Goal: Task Accomplishment & Management: Manage account settings

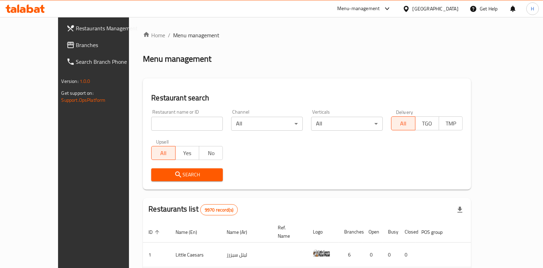
click at [154, 137] on div "Upsell All Yes No" at bounding box center [187, 149] width 80 height 29
click at [151, 129] on input "search" at bounding box center [187, 124] width 72 height 14
paste input "Shawarma [PERSON_NAME]"
type input "Shawarma [PERSON_NAME]"
click button "Search" at bounding box center [187, 174] width 72 height 13
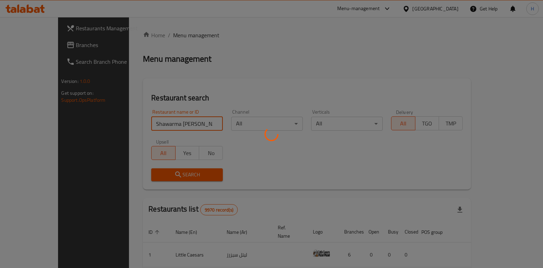
click button "Search" at bounding box center [187, 174] width 72 height 13
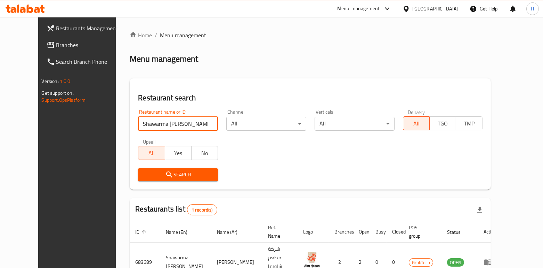
scroll to position [29, 0]
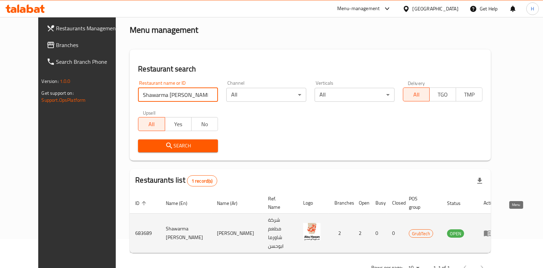
click at [492, 229] on icon "enhanced table" at bounding box center [488, 233] width 8 height 8
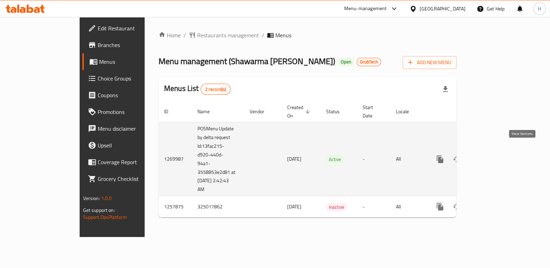
click at [495, 155] on icon "enhanced table" at bounding box center [490, 159] width 8 height 8
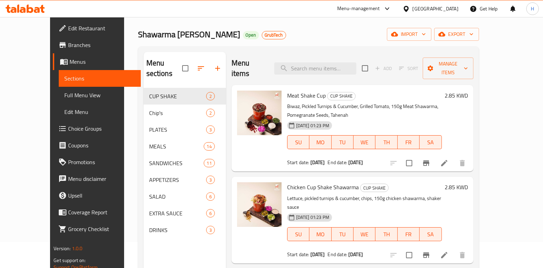
scroll to position [28, 0]
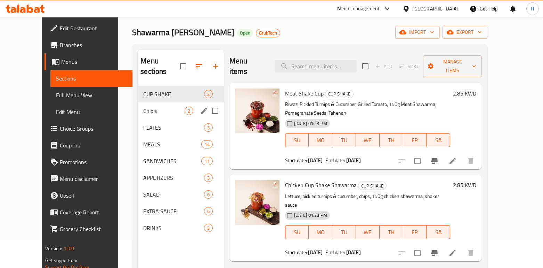
click at [144, 102] on div "Chip's 2" at bounding box center [181, 110] width 86 height 17
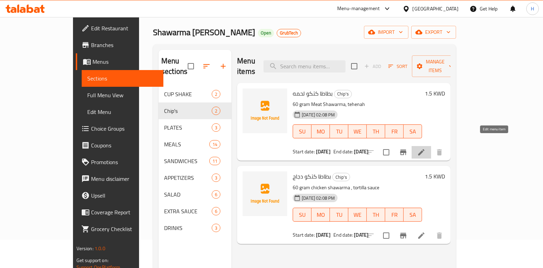
click at [425, 149] on icon at bounding box center [422, 152] width 6 height 6
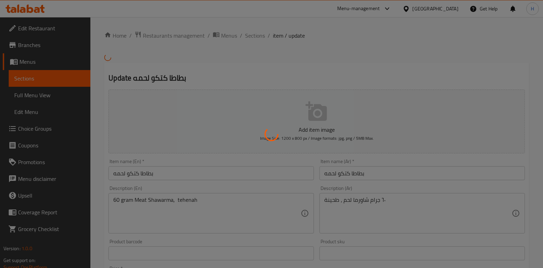
scroll to position [69, 0]
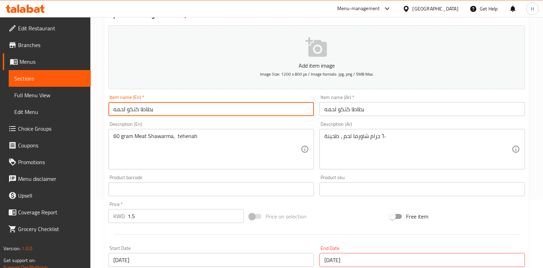
drag, startPoint x: 155, startPoint y: 107, endPoint x: 85, endPoint y: 106, distance: 69.6
click at [85, 106] on div "Edit Restaurant Branches Menus Sections Full Menu View Edit Menu Choice Groups …" at bounding box center [271, 190] width 543 height 482
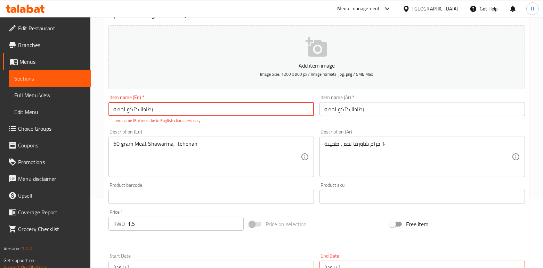
paste input "Potato and meat kitco"
type input "Potato and meat kitco"
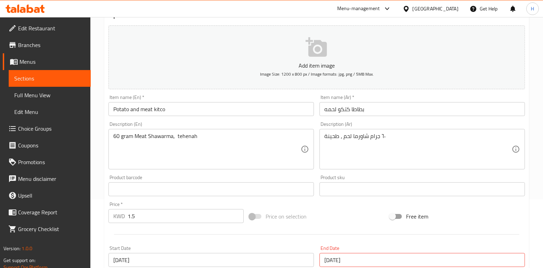
click at [220, 125] on div "Add item image Image Size: 1200 x 800 px / Image formats: jpg, png / 5MB Max. I…" at bounding box center [317, 177] width 422 height 308
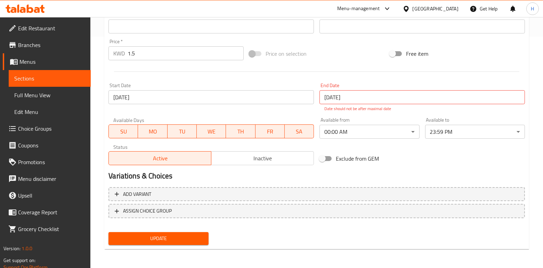
scroll to position [230, 0]
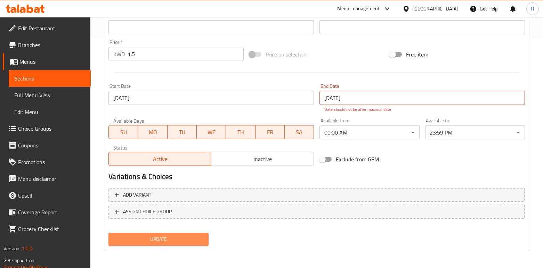
click at [183, 239] on span "Update" at bounding box center [158, 238] width 89 height 9
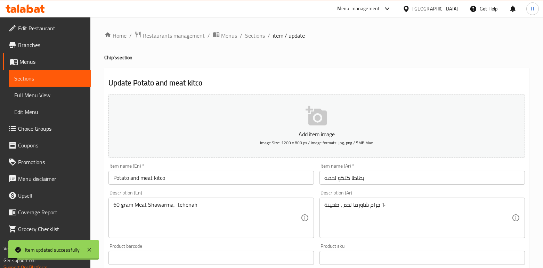
scroll to position [0, 0]
click at [250, 31] on span "Sections" at bounding box center [255, 35] width 20 height 8
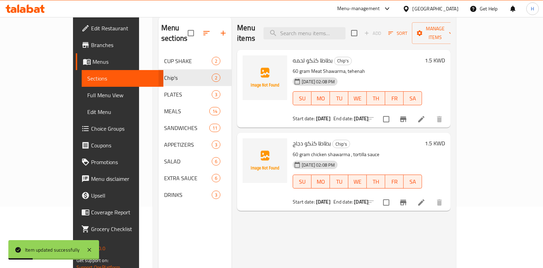
scroll to position [62, 0]
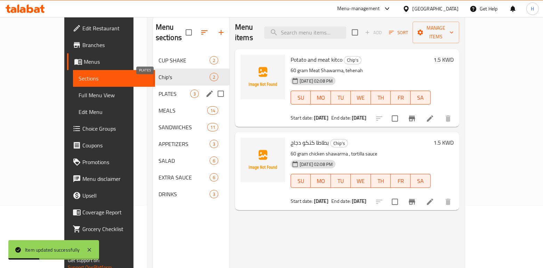
click at [159, 89] on span "PLATES" at bounding box center [175, 93] width 32 height 8
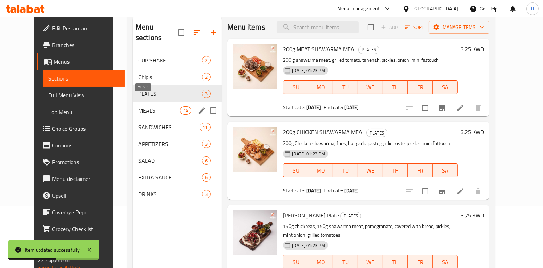
scroll to position [69, 0]
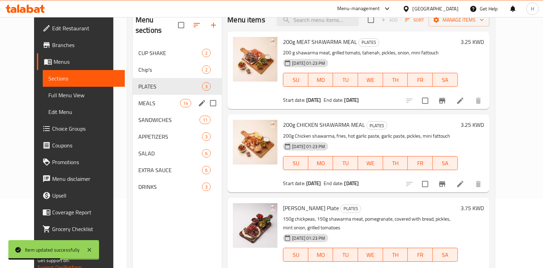
click at [141, 99] on div "MEALS 14" at bounding box center [177, 103] width 89 height 17
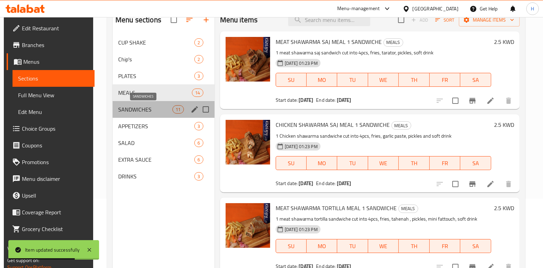
click at [143, 108] on span "SANDWICHES" at bounding box center [145, 109] width 54 height 8
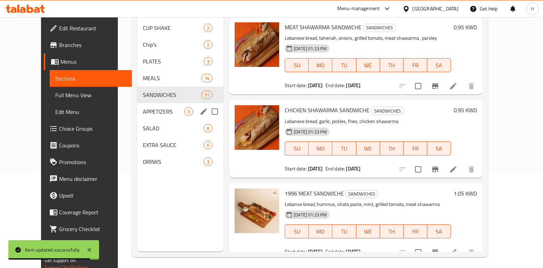
scroll to position [93, 0]
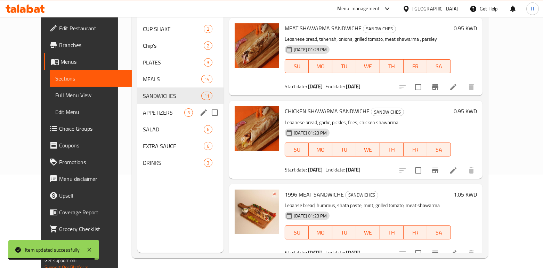
click at [143, 108] on span "APPETIZERS" at bounding box center [163, 112] width 41 height 8
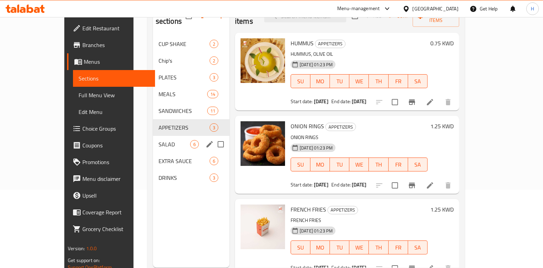
scroll to position [78, 0]
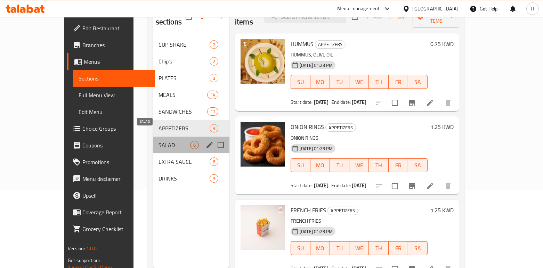
click at [159, 141] on span "SALAD" at bounding box center [175, 145] width 32 height 8
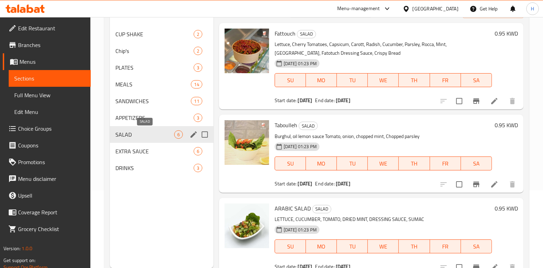
scroll to position [97, 0]
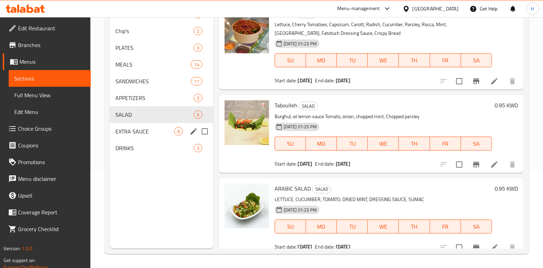
click at [140, 136] on div "EXTRA SAUCE 6" at bounding box center [161, 131] width 103 height 17
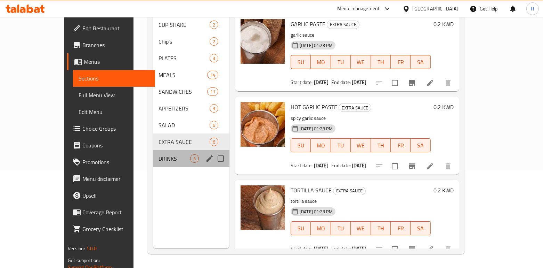
click at [153, 155] on div "DRINKS 3" at bounding box center [191, 158] width 77 height 17
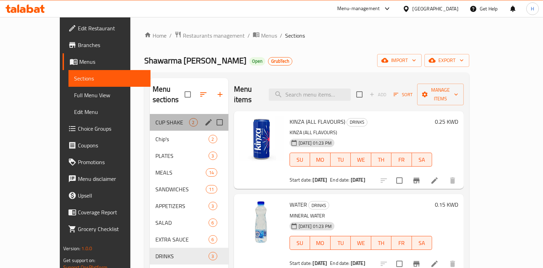
click at [150, 114] on div "CUP SHAKE 2" at bounding box center [189, 122] width 79 height 17
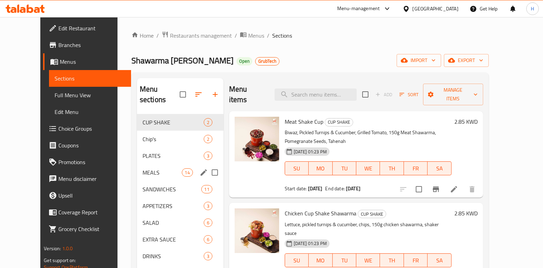
scroll to position [97, 0]
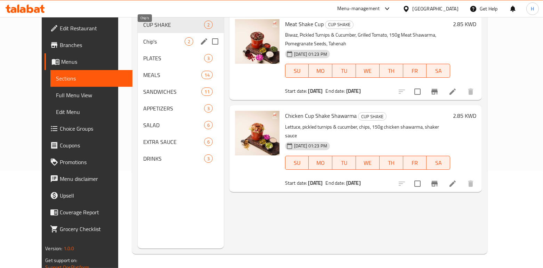
click at [143, 37] on span "Chip's" at bounding box center [163, 41] width 41 height 8
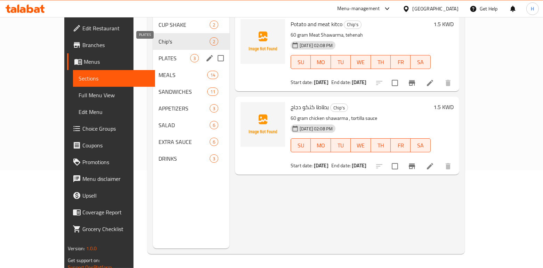
scroll to position [63, 0]
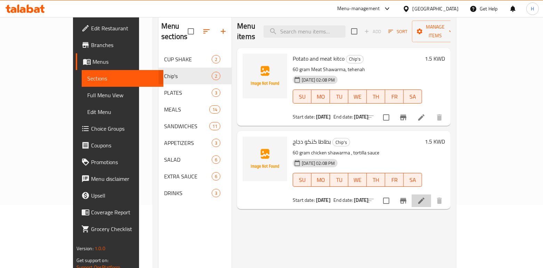
click at [431, 194] on li at bounding box center [421, 200] width 19 height 13
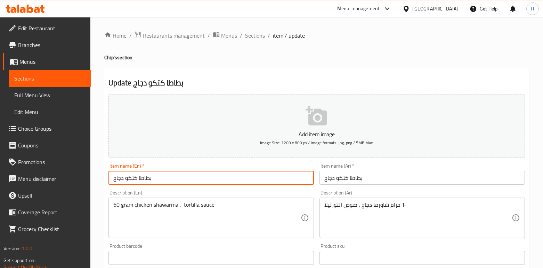
drag, startPoint x: 168, startPoint y: 180, endPoint x: 80, endPoint y: 179, distance: 87.7
click at [80, 179] on div "Edit Restaurant Branches Menus Sections Full Menu View Edit Menu Choice Groups …" at bounding box center [271, 258] width 543 height 482
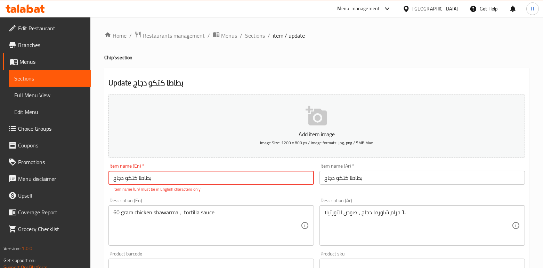
paste input "Chicken and potato chips"
click at [194, 197] on div "Description (En) 60 gram chicken shawarma , tortilla sauce Description (En)" at bounding box center [211, 221] width 211 height 53
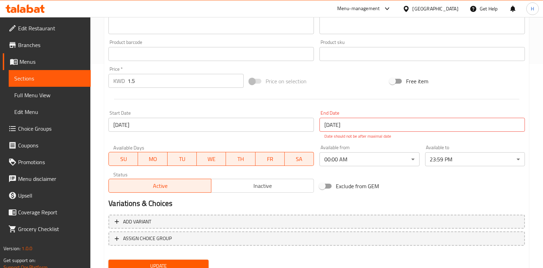
scroll to position [231, 0]
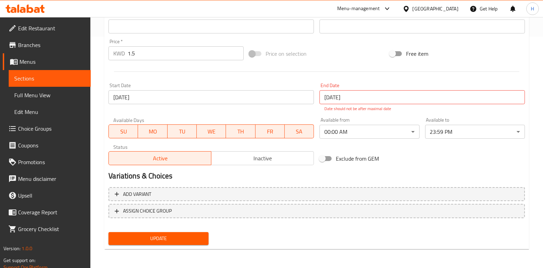
click at [173, 246] on div "Update" at bounding box center [158, 238] width 105 height 18
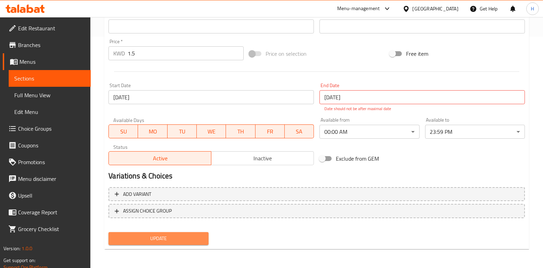
click at [166, 238] on span "Update" at bounding box center [158, 238] width 89 height 9
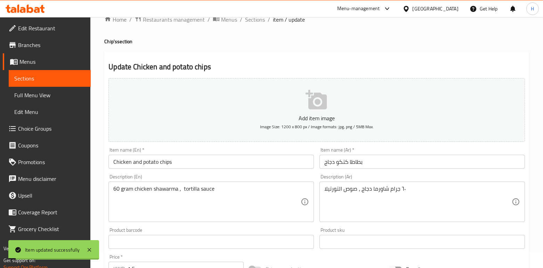
scroll to position [18, 0]
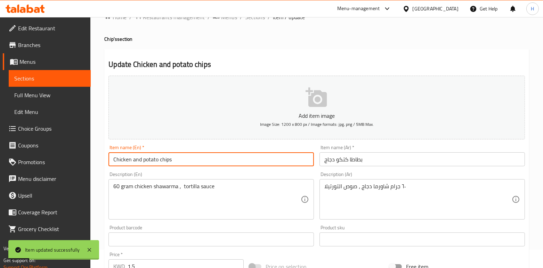
click at [144, 160] on input "Chicken and potato chips" at bounding box center [212, 159] width 206 height 14
click at [162, 158] on input "Chicken and Potato chips" at bounding box center [212, 159] width 206 height 14
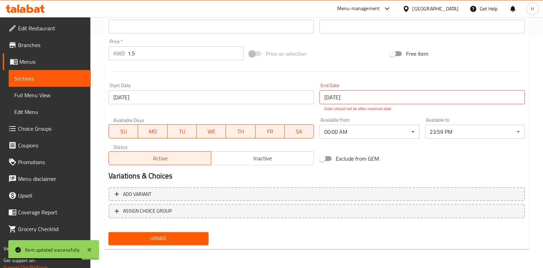
type input "Chicken and Potato Chips"
click at [176, 249] on div "Home / Restaurants management / Menus / Sections / item / update Chip's section…" at bounding box center [316, 27] width 425 height 454
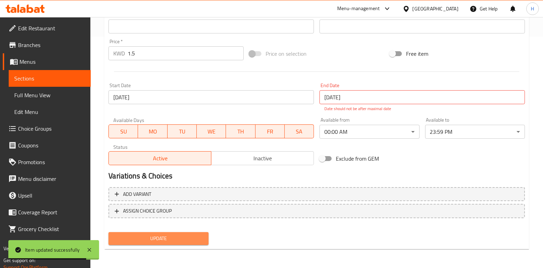
click at [167, 239] on span "Update" at bounding box center [158, 238] width 89 height 9
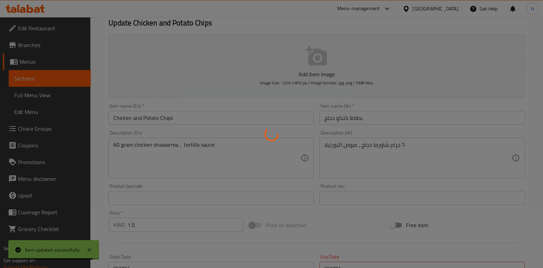
scroll to position [0, 0]
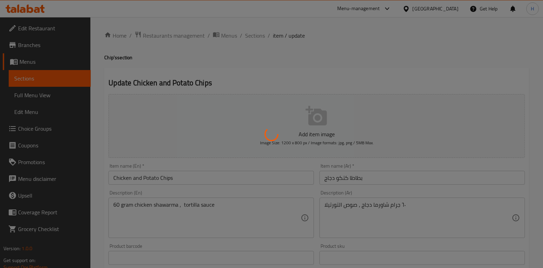
click at [257, 36] on div at bounding box center [271, 134] width 543 height 268
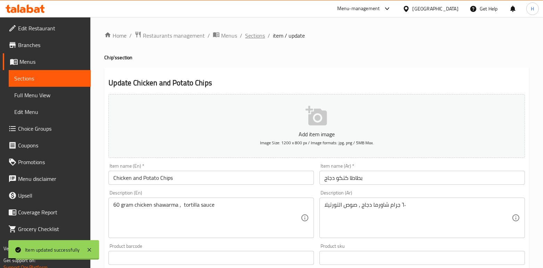
click at [255, 32] on span "Sections" at bounding box center [255, 35] width 20 height 8
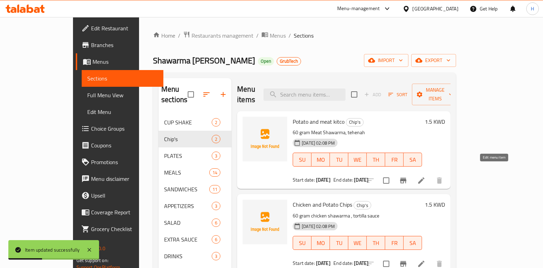
click at [426, 176] on icon at bounding box center [421, 180] width 8 height 8
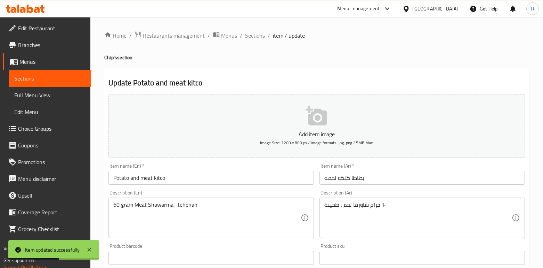
click at [143, 178] on input "Potato and meat kitco" at bounding box center [212, 177] width 206 height 14
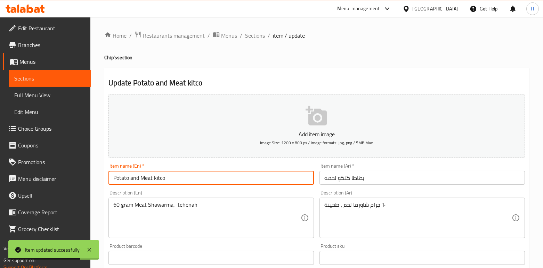
click at [156, 178] on input "Potato and Meat kitco" at bounding box center [212, 177] width 206 height 14
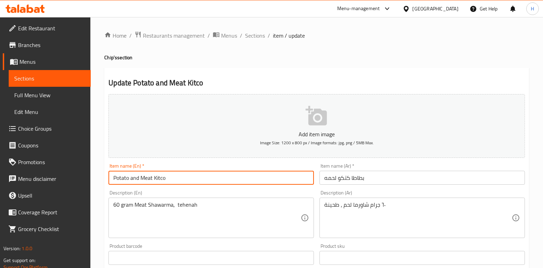
type input "Potato and Meat Kitco"
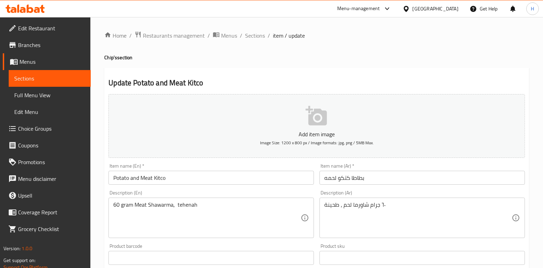
drag, startPoint x: 269, startPoint y: 190, endPoint x: 215, endPoint y: 193, distance: 53.7
click at [215, 193] on div "Description (En) 60 gram Meat Shawarma, tehenah Description (En)" at bounding box center [212, 214] width 206 height 48
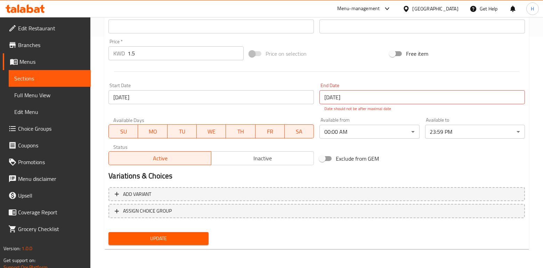
click at [184, 232] on button "Update" at bounding box center [159, 238] width 100 height 13
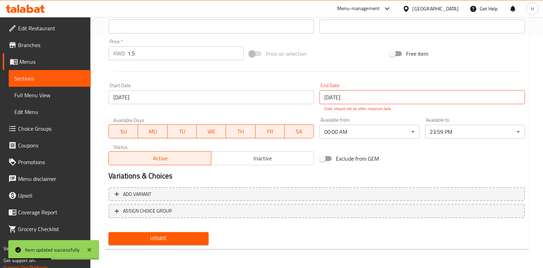
click at [184, 232] on button "Update" at bounding box center [159, 238] width 100 height 13
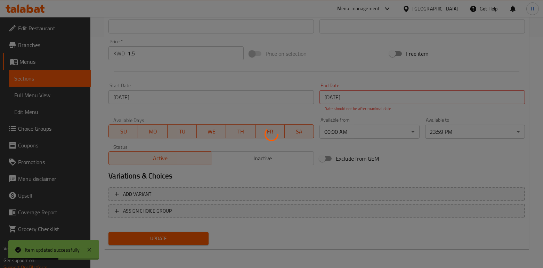
scroll to position [0, 0]
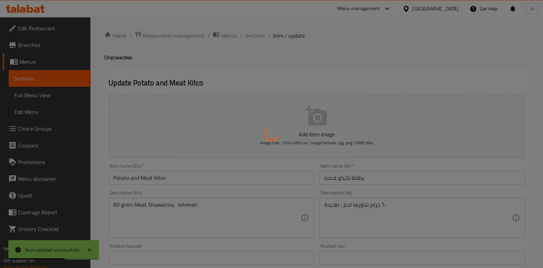
click at [257, 38] on div at bounding box center [271, 134] width 543 height 268
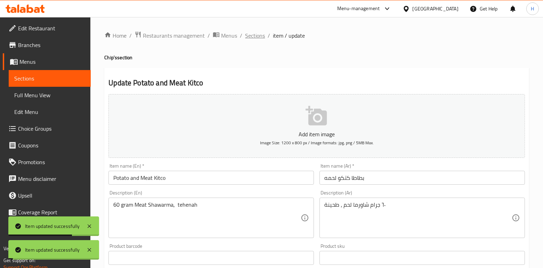
click at [257, 37] on span "Sections" at bounding box center [255, 35] width 20 height 8
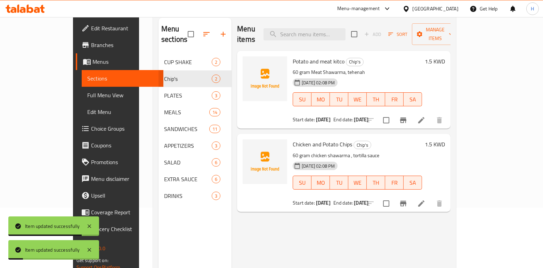
scroll to position [60, 0]
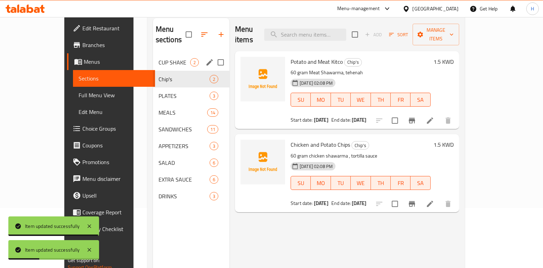
click at [153, 54] on div "CUP SHAKE 2" at bounding box center [191, 62] width 77 height 17
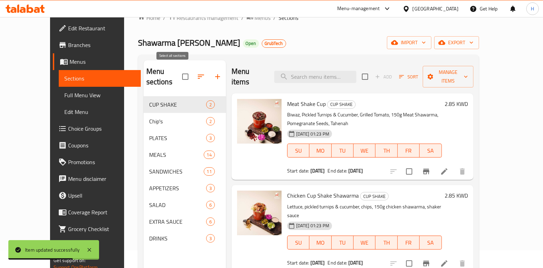
scroll to position [16, 0]
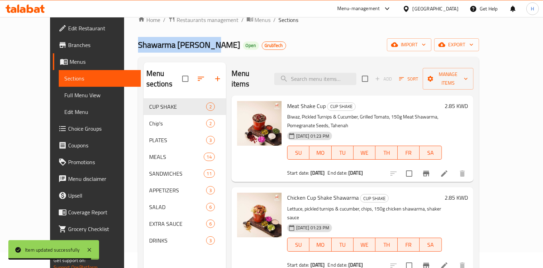
drag, startPoint x: 181, startPoint y: 45, endPoint x: 105, endPoint y: 44, distance: 75.8
click at [138, 44] on span "Shawarma [PERSON_NAME]" at bounding box center [189, 45] width 102 height 16
copy span "Shawarma [PERSON_NAME]"
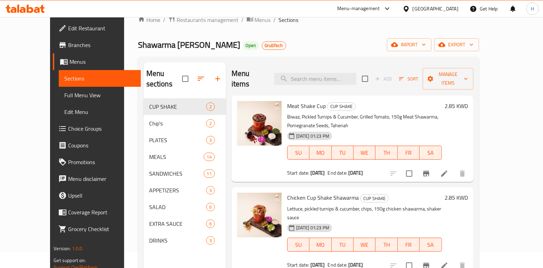
click at [380, 8] on div "Menu-management" at bounding box center [358, 9] width 43 height 8
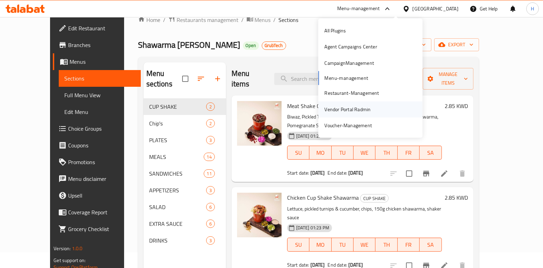
click at [336, 106] on div "Vendor Portal Radmin" at bounding box center [348, 109] width 46 height 8
